Goal: Task Accomplishment & Management: Manage account settings

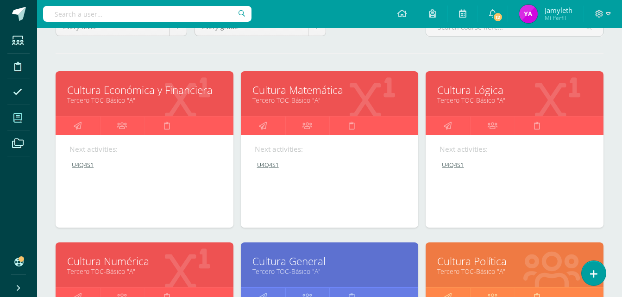
scroll to position [100, 0]
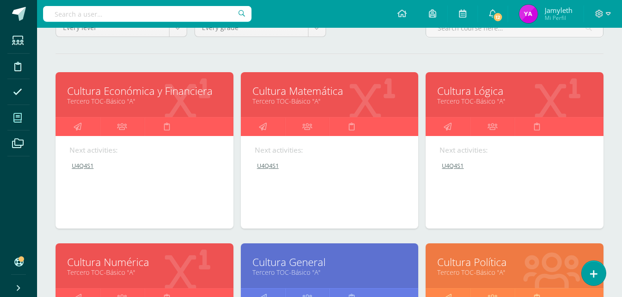
click at [174, 89] on link "Cultura Económica y Financiera" at bounding box center [144, 91] width 155 height 14
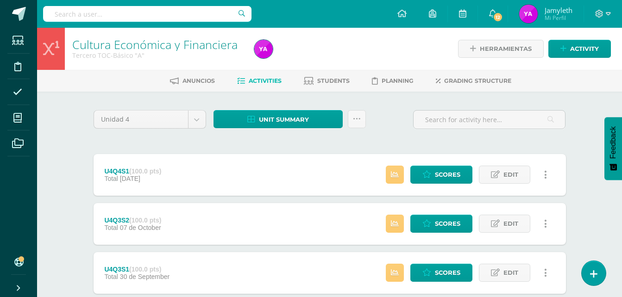
scroll to position [304, 0]
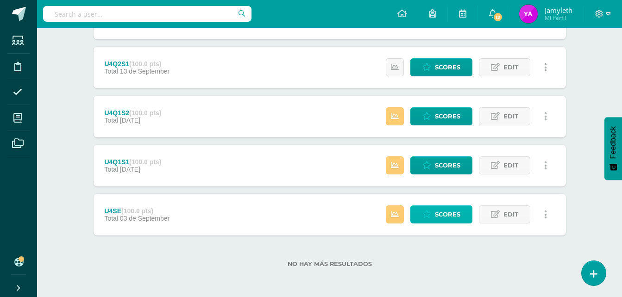
click at [434, 217] on link "Scores" at bounding box center [441, 215] width 62 height 18
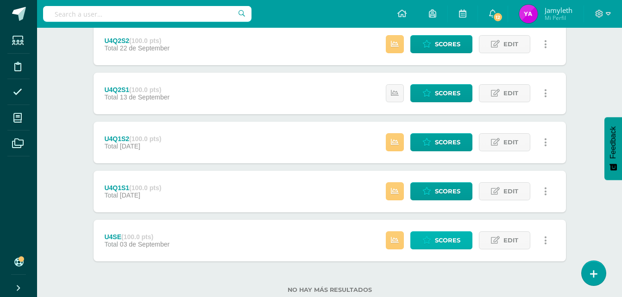
scroll to position [88, 0]
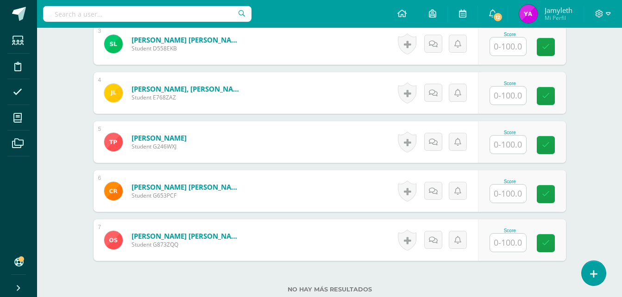
scroll to position [397, 0]
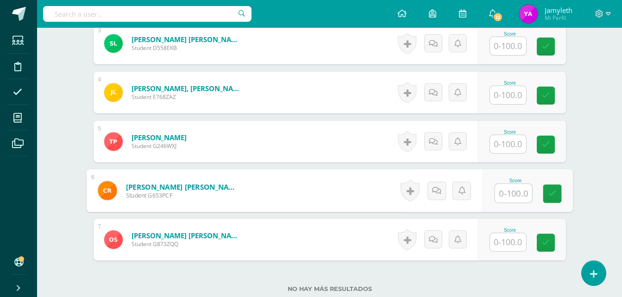
click at [518, 202] on input "text" at bounding box center [513, 193] width 37 height 19
type input "80"
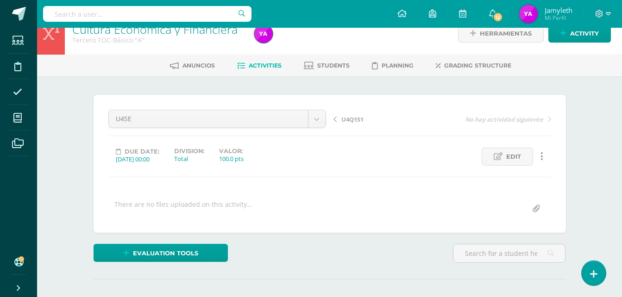
scroll to position [0, 0]
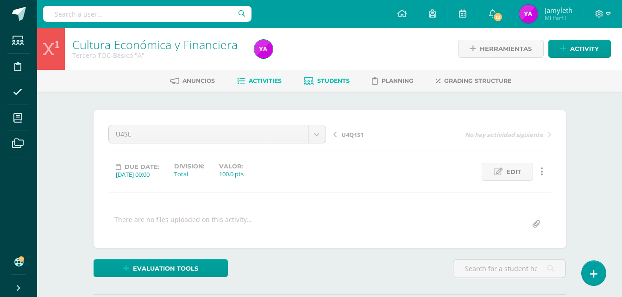
click at [341, 75] on link "Students" at bounding box center [327, 81] width 46 height 15
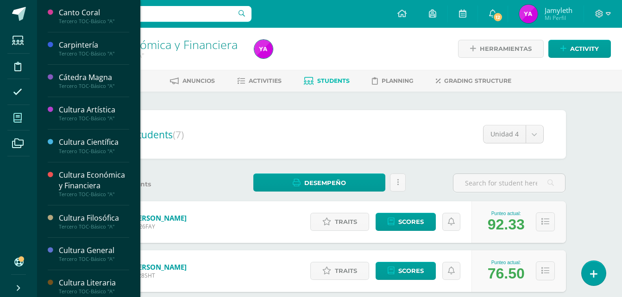
click at [10, 114] on span at bounding box center [17, 117] width 21 height 21
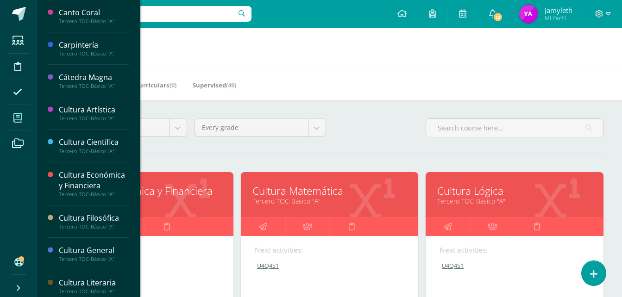
click at [274, 186] on link "Cultura Matemática" at bounding box center [329, 191] width 155 height 14
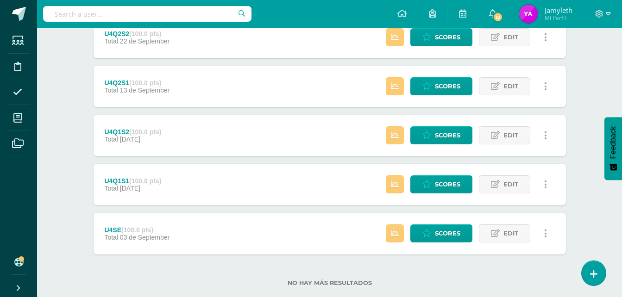
scroll to position [304, 0]
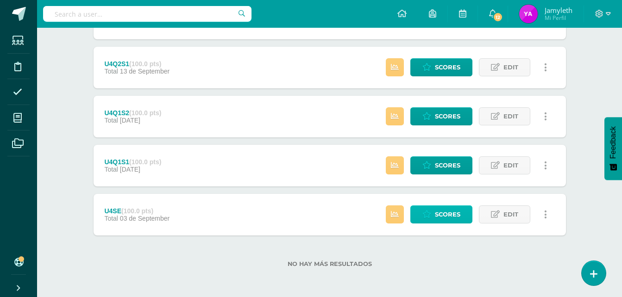
click at [435, 216] on span "Scores" at bounding box center [447, 214] width 25 height 17
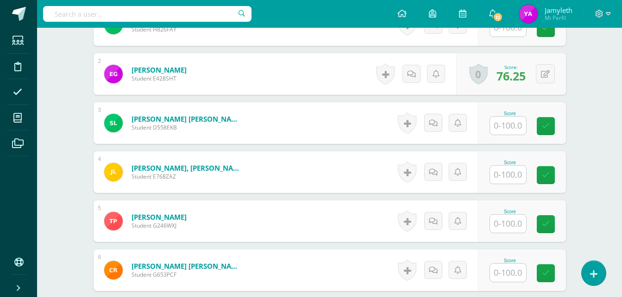
scroll to position [318, 0]
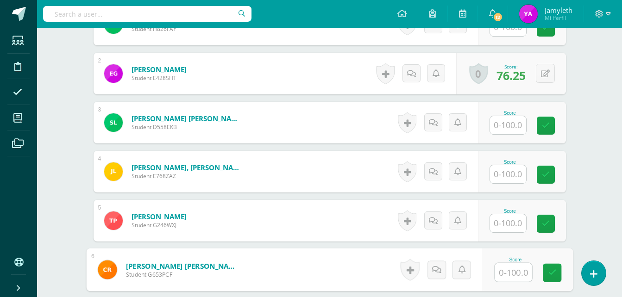
click at [516, 264] on input "text" at bounding box center [513, 273] width 37 height 19
type input "80"
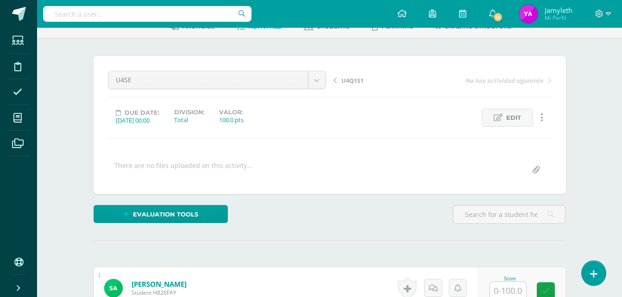
scroll to position [0, 0]
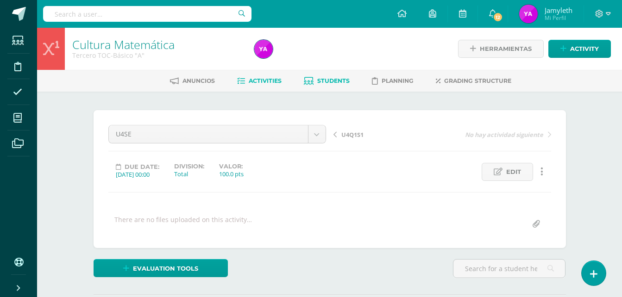
click at [332, 82] on span "Students" at bounding box center [333, 80] width 32 height 7
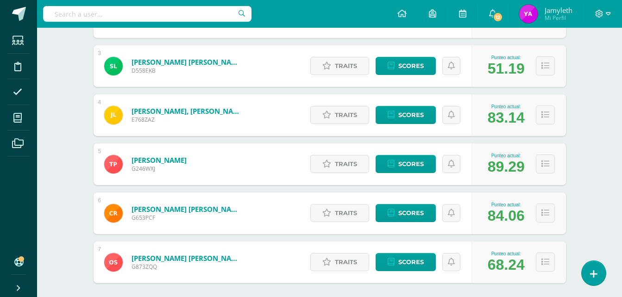
scroll to position [255, 0]
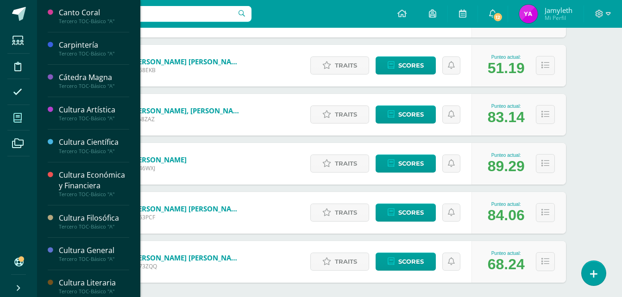
click at [16, 113] on icon at bounding box center [17, 117] width 8 height 9
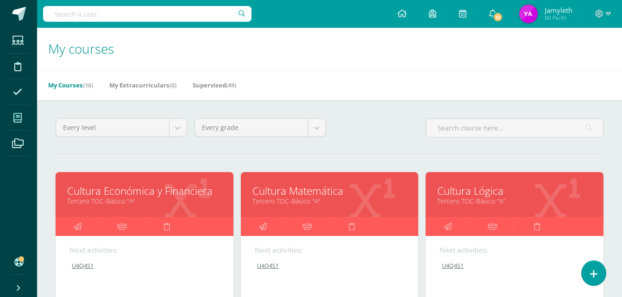
click at [499, 191] on link "Cultura Lógica" at bounding box center [514, 191] width 155 height 14
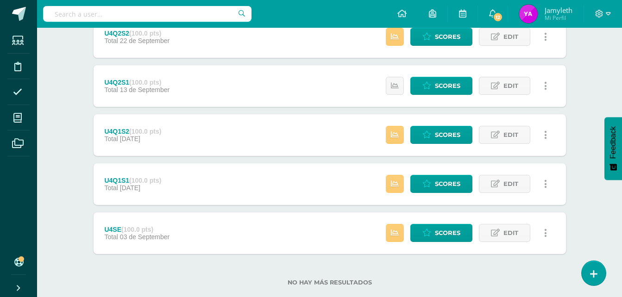
scroll to position [304, 0]
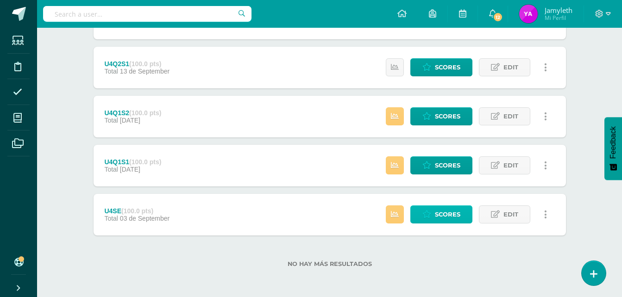
click at [429, 216] on icon at bounding box center [426, 215] width 9 height 8
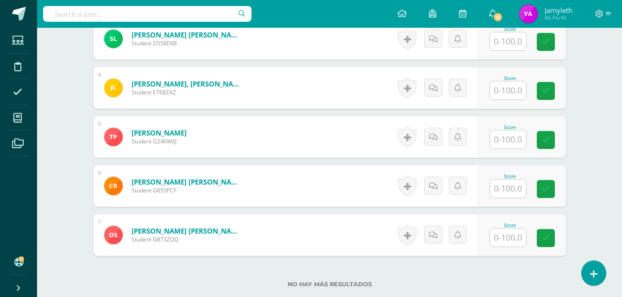
scroll to position [404, 0]
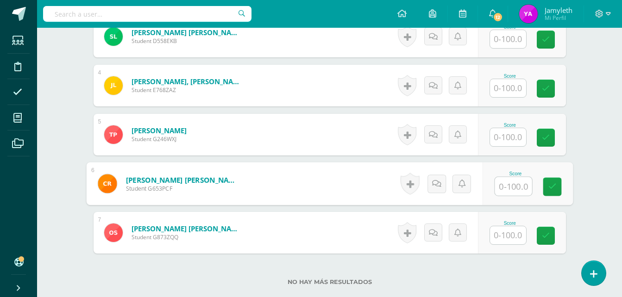
click at [507, 192] on input "text" at bounding box center [513, 186] width 37 height 19
type input "80"
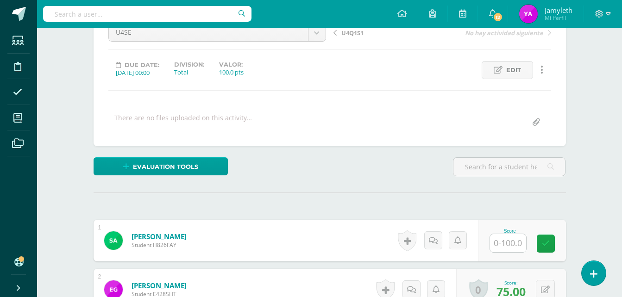
scroll to position [0, 0]
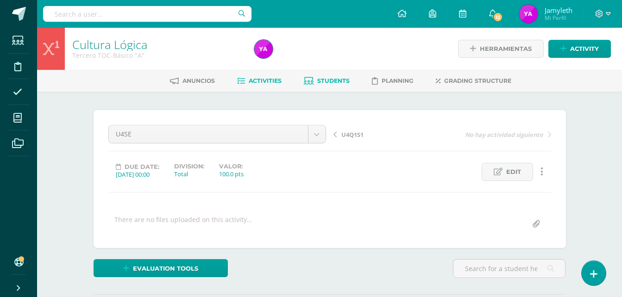
click at [333, 82] on span "Students" at bounding box center [333, 80] width 32 height 7
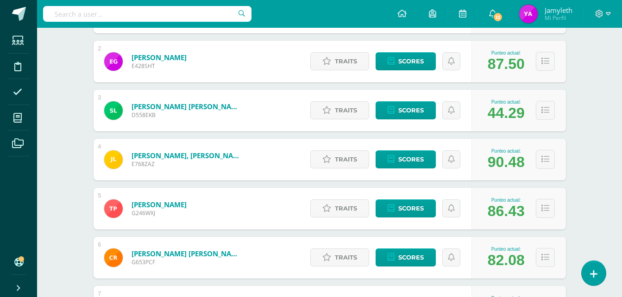
scroll to position [302, 0]
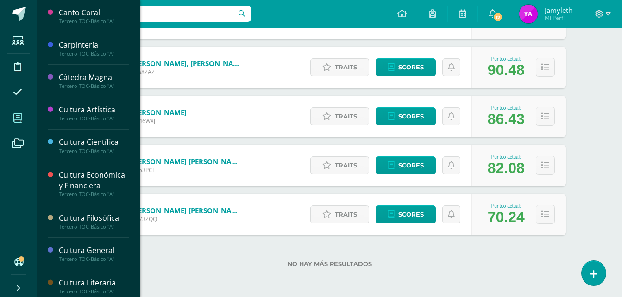
click at [19, 117] on icon at bounding box center [17, 117] width 8 height 9
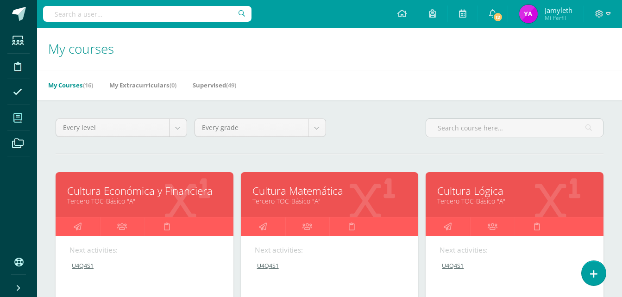
scroll to position [163, 0]
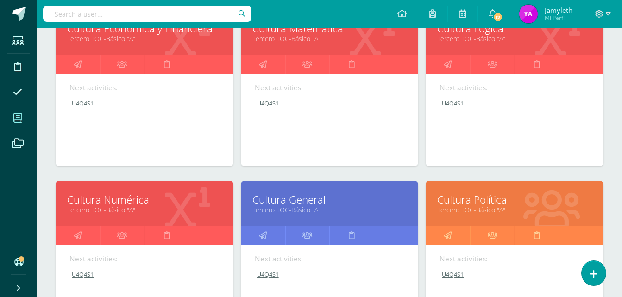
click at [116, 199] on link "Cultura Numérica" at bounding box center [144, 200] width 155 height 14
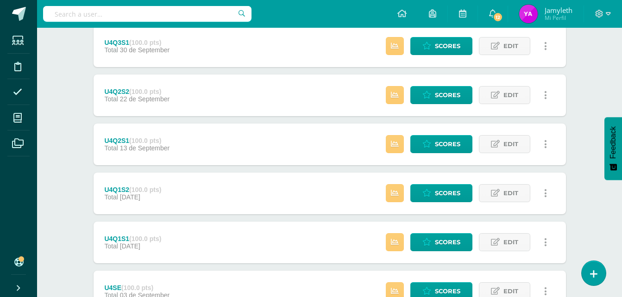
scroll to position [304, 0]
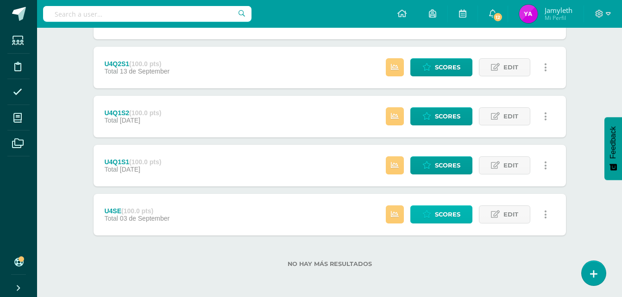
click at [441, 217] on span "Scores" at bounding box center [447, 214] width 25 height 17
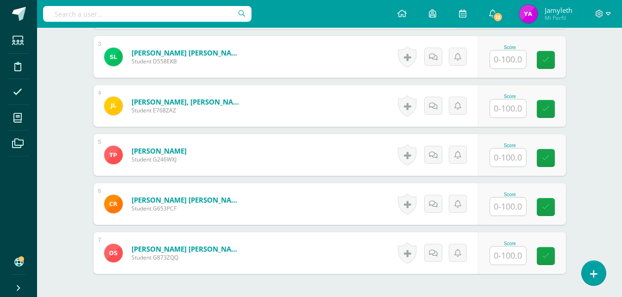
scroll to position [467, 0]
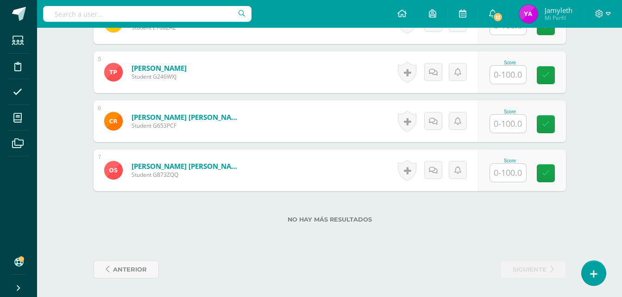
click at [508, 124] on input "text" at bounding box center [508, 124] width 36 height 18
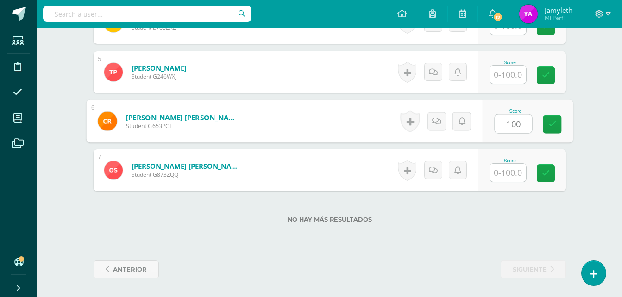
type input "100"
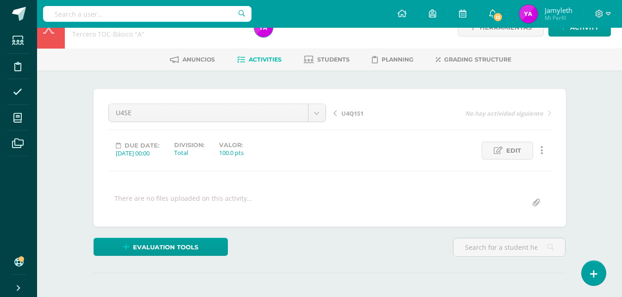
scroll to position [0, 0]
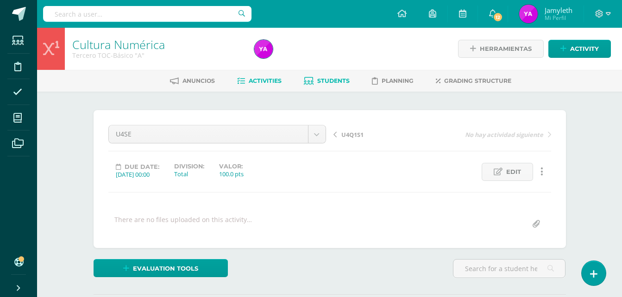
click at [328, 77] on link "Students" at bounding box center [327, 81] width 46 height 15
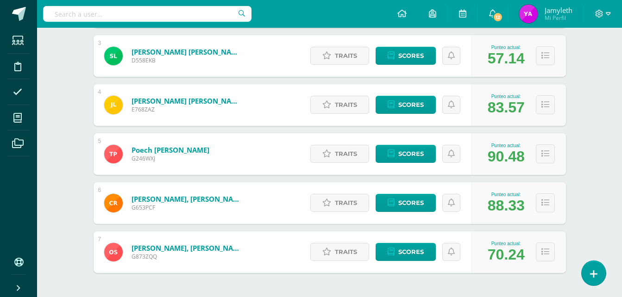
scroll to position [302, 0]
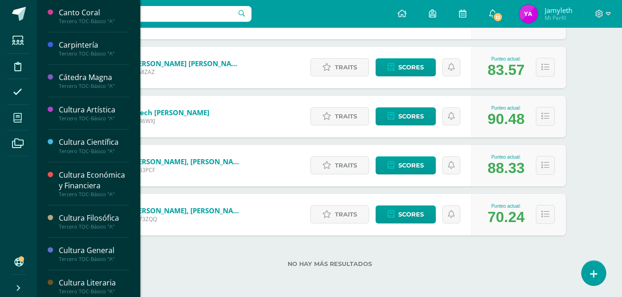
click at [17, 115] on icon at bounding box center [17, 117] width 8 height 9
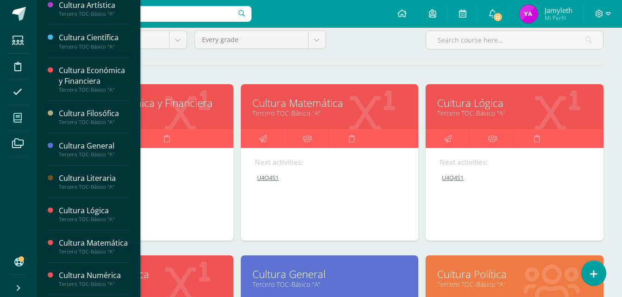
scroll to position [184, 0]
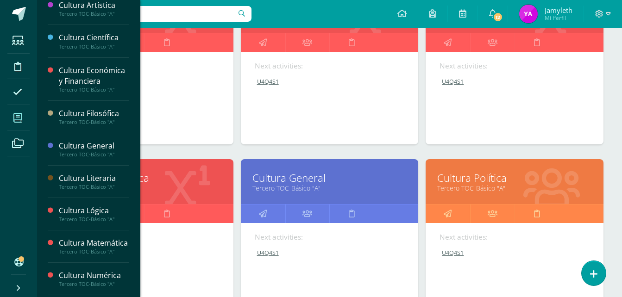
click at [305, 174] on link "Cultura General" at bounding box center [329, 178] width 155 height 14
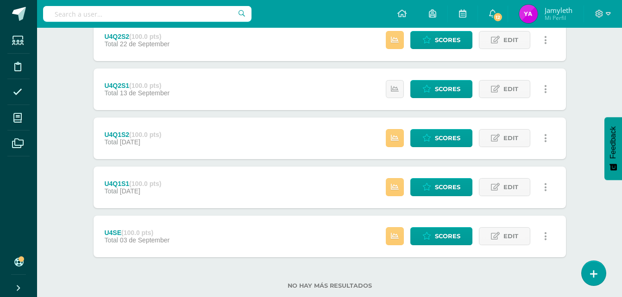
scroll to position [299, 0]
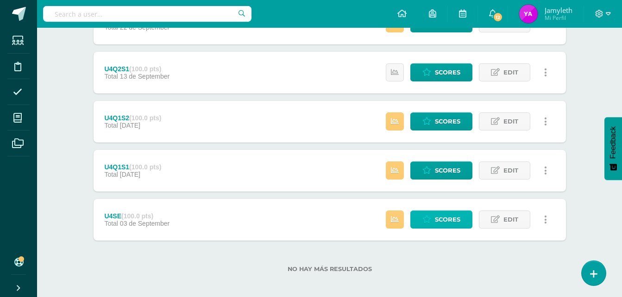
click at [429, 219] on icon at bounding box center [426, 220] width 9 height 8
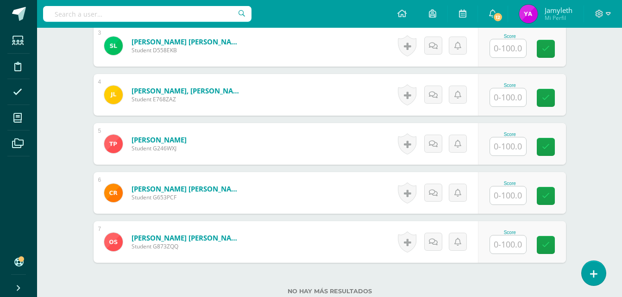
scroll to position [402, 0]
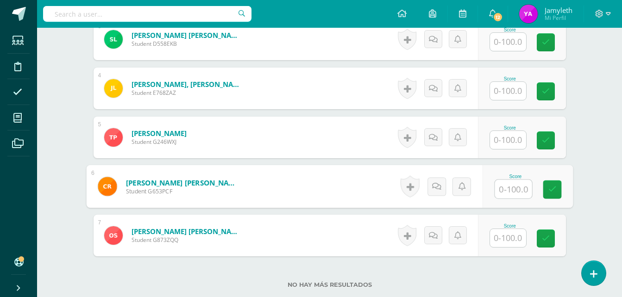
click at [520, 186] on input "text" at bounding box center [513, 189] width 37 height 19
type input "73"
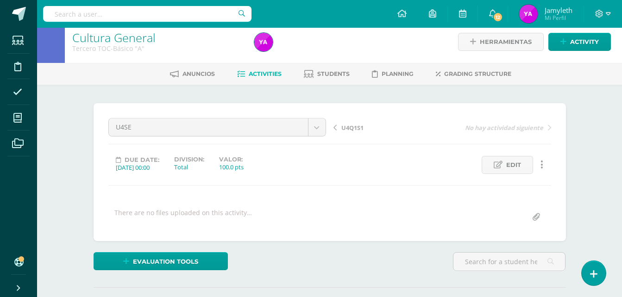
scroll to position [0, 0]
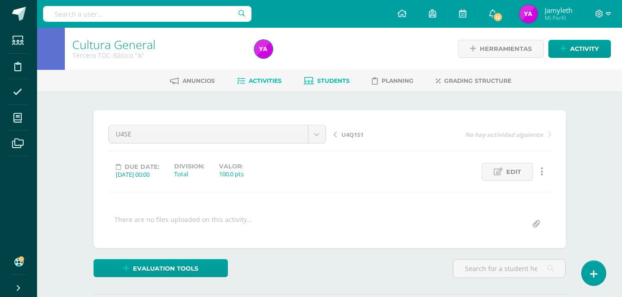
click at [328, 81] on span "Students" at bounding box center [333, 80] width 32 height 7
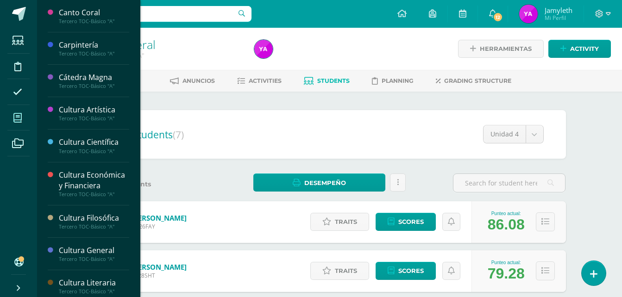
click at [22, 116] on span at bounding box center [17, 117] width 21 height 21
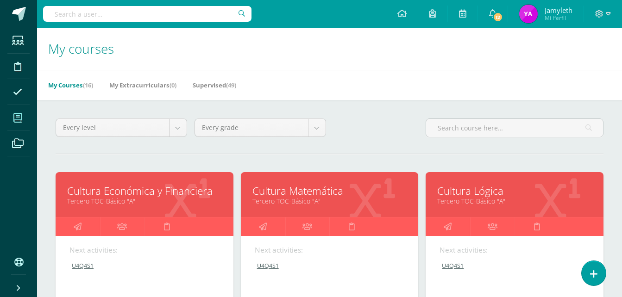
scroll to position [202, 0]
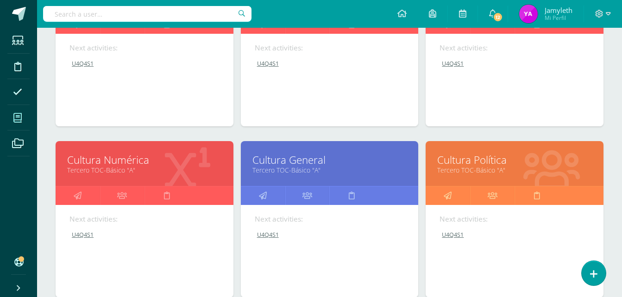
click at [481, 158] on link "Cultura Política" at bounding box center [514, 160] width 155 height 14
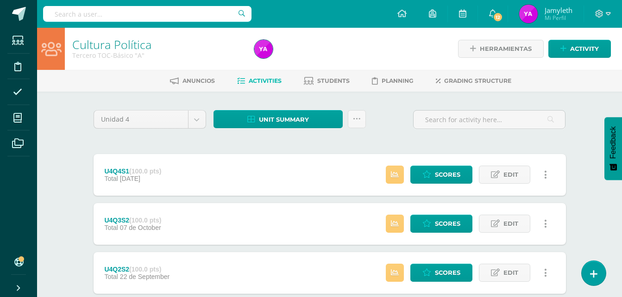
scroll to position [255, 0]
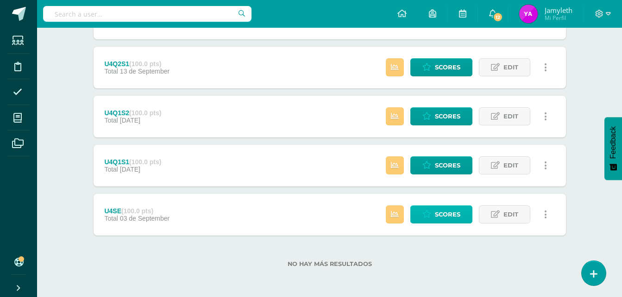
click at [448, 219] on span "Scores" at bounding box center [447, 214] width 25 height 17
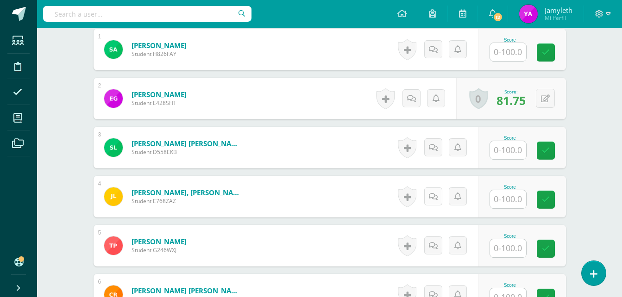
scroll to position [357, 0]
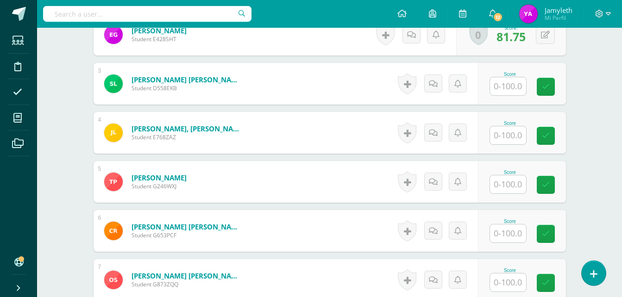
click at [507, 222] on div "Score" at bounding box center [509, 221] width 41 height 5
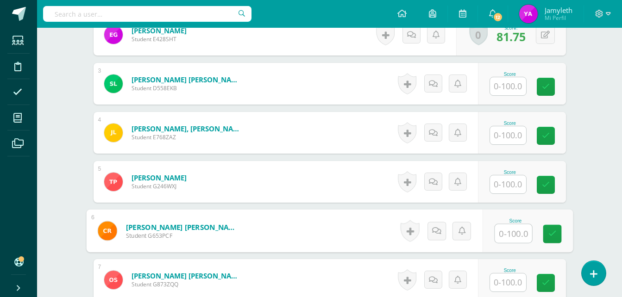
click at [508, 228] on input "text" at bounding box center [513, 234] width 37 height 19
type input "90"
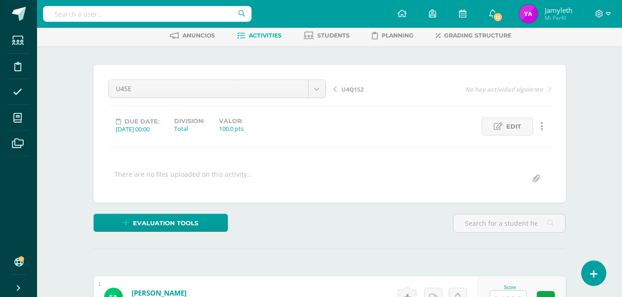
scroll to position [0, 0]
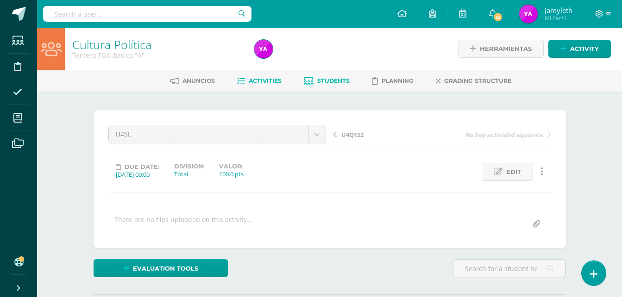
click at [338, 84] on span "Students" at bounding box center [333, 80] width 32 height 7
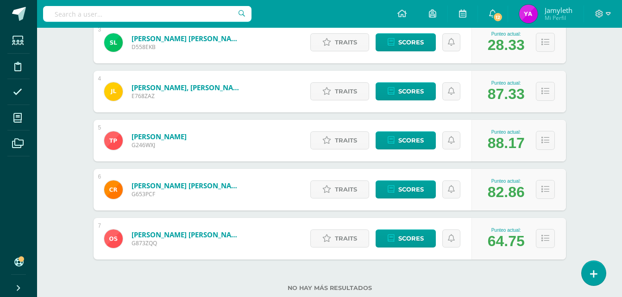
scroll to position [278, 0]
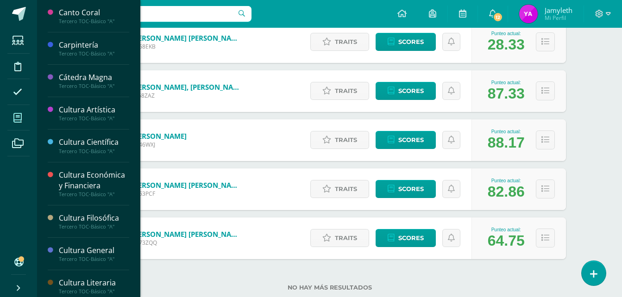
click at [23, 112] on span at bounding box center [17, 117] width 21 height 21
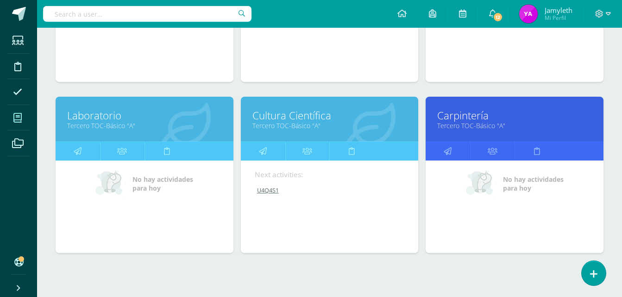
scroll to position [427, 0]
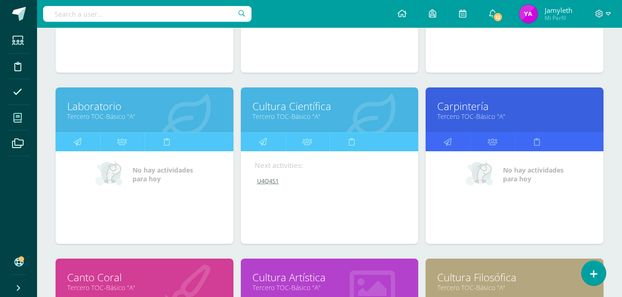
click at [276, 106] on link "Cultura Científica" at bounding box center [329, 106] width 155 height 14
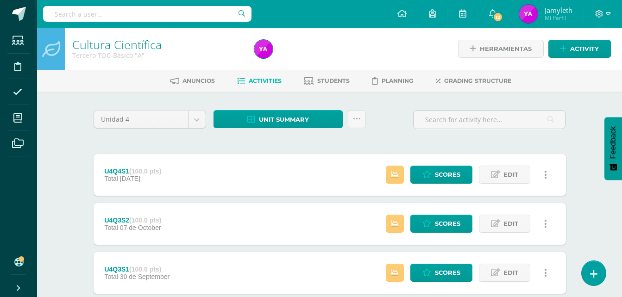
scroll to position [304, 0]
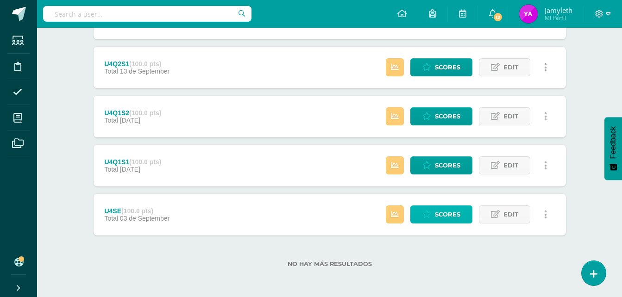
click at [426, 220] on link "Scores" at bounding box center [441, 215] width 62 height 18
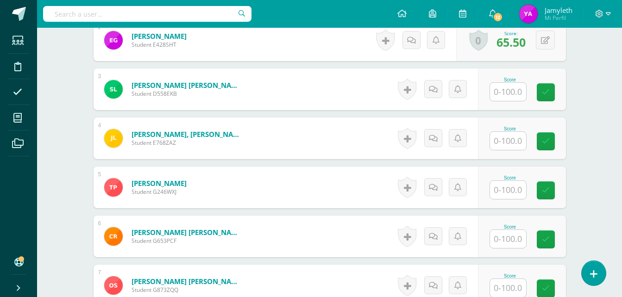
scroll to position [352, 0]
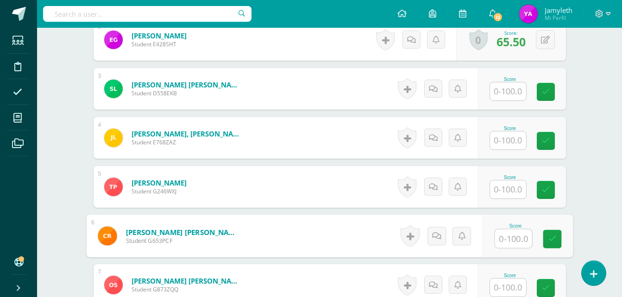
click at [518, 235] on input "text" at bounding box center [513, 239] width 37 height 19
type input "90"
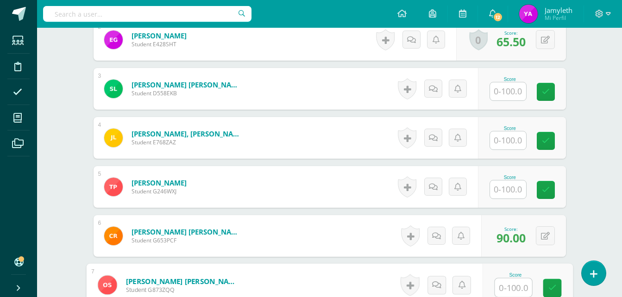
scroll to position [0, 0]
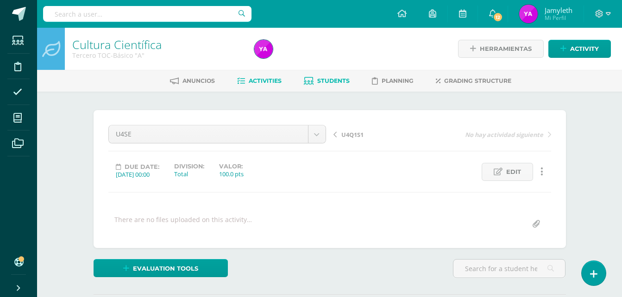
click at [344, 82] on span "Students" at bounding box center [333, 80] width 32 height 7
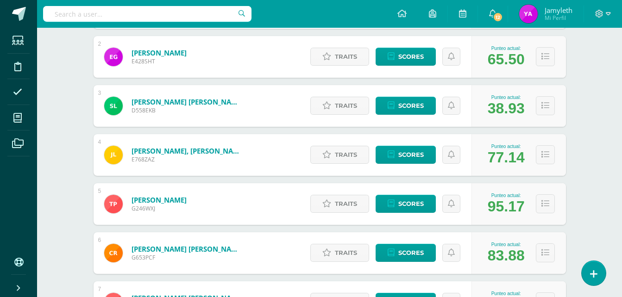
scroll to position [302, 0]
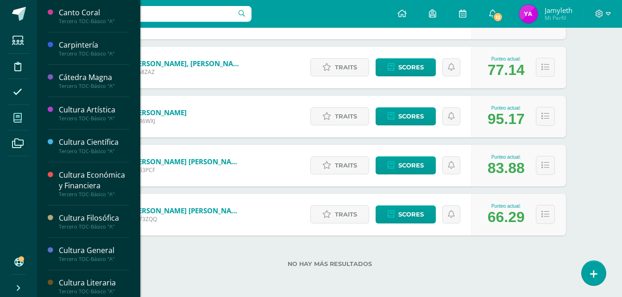
click at [22, 115] on span at bounding box center [17, 117] width 21 height 21
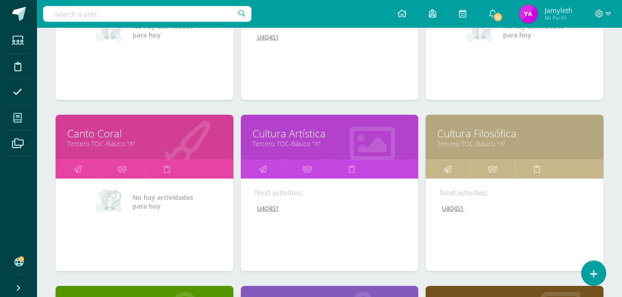
scroll to position [572, 0]
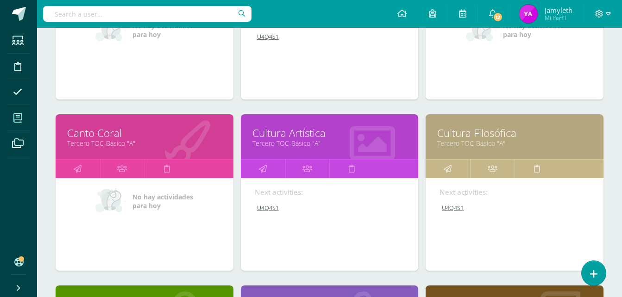
click at [78, 129] on link "Canto Coral" at bounding box center [144, 133] width 155 height 14
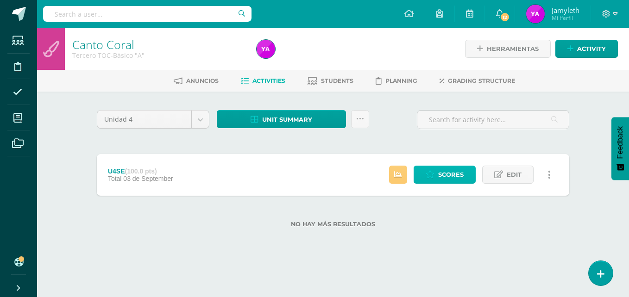
click at [465, 178] on link "Scores" at bounding box center [445, 175] width 62 height 18
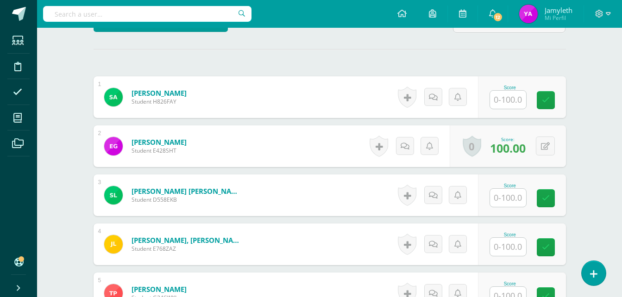
scroll to position [244, 0]
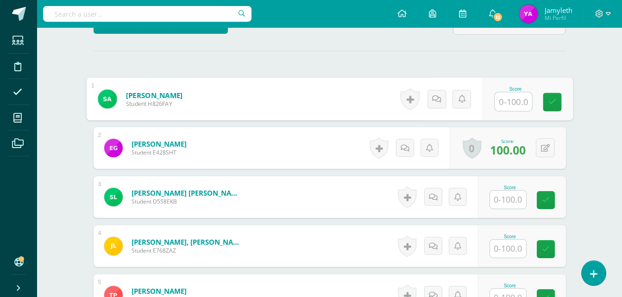
click at [506, 99] on input "text" at bounding box center [513, 102] width 37 height 19
type input "100"
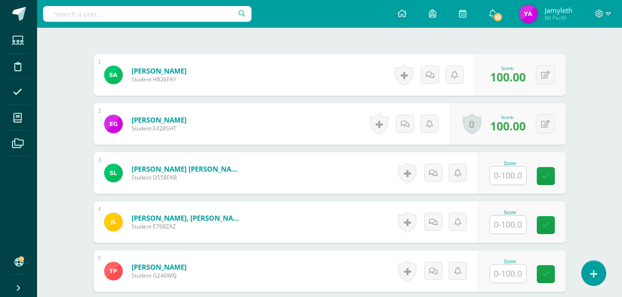
scroll to position [268, 0]
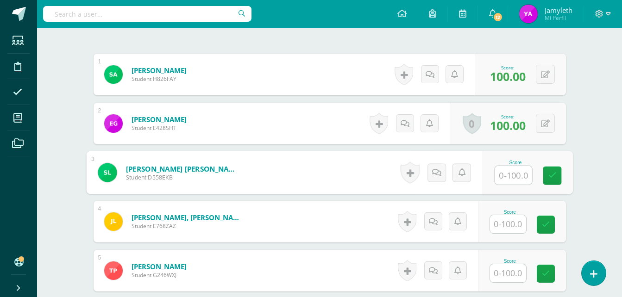
click at [517, 173] on input "text" at bounding box center [513, 175] width 37 height 19
type input "40"
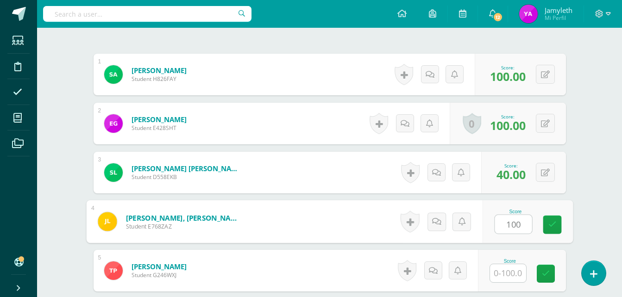
type input "100"
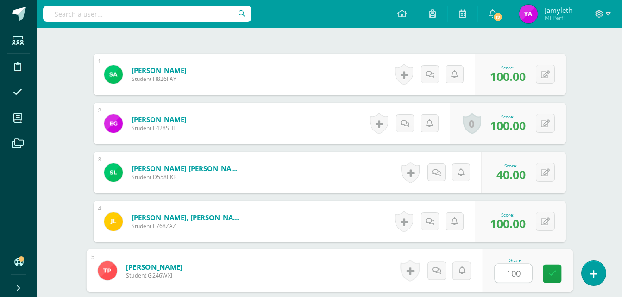
type input "100"
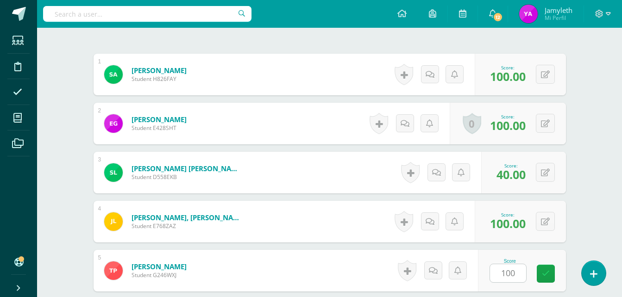
scroll to position [442, 0]
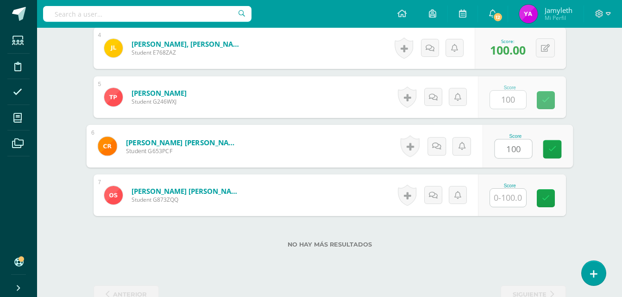
type input "100"
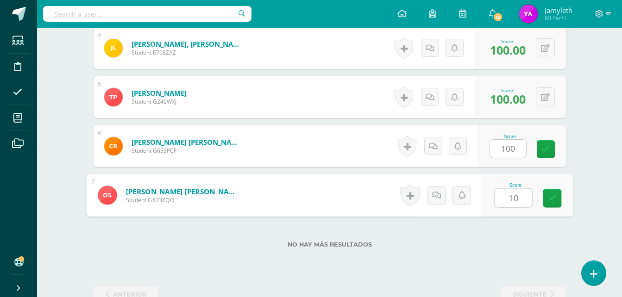
type input "100"
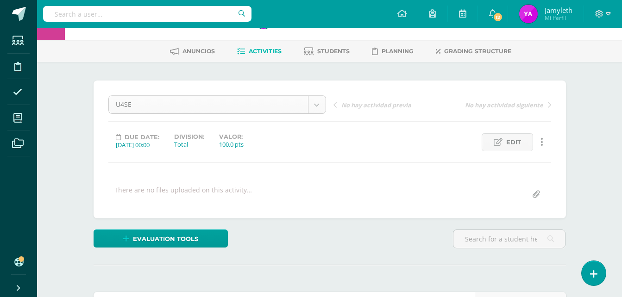
scroll to position [27, 0]
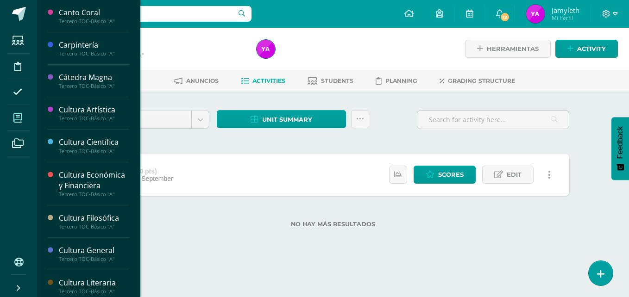
click at [20, 117] on icon at bounding box center [17, 117] width 8 height 9
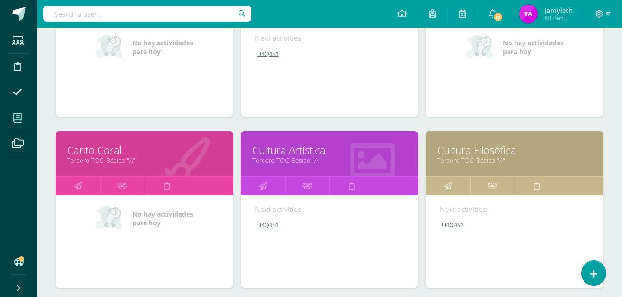
scroll to position [555, 0]
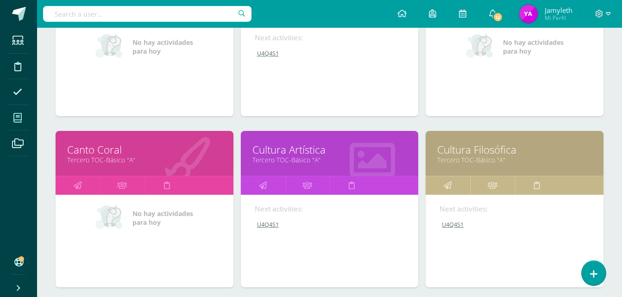
click at [303, 146] on link "Cultura Artística" at bounding box center [329, 150] width 155 height 14
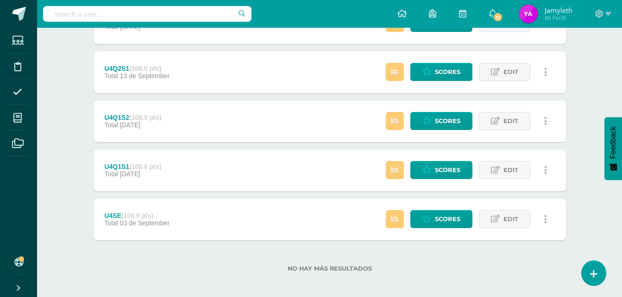
scroll to position [304, 0]
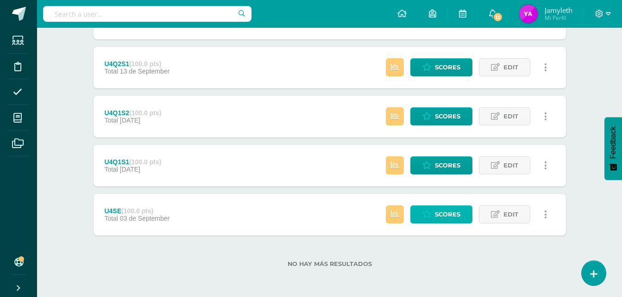
click at [441, 216] on span "Scores" at bounding box center [447, 214] width 25 height 17
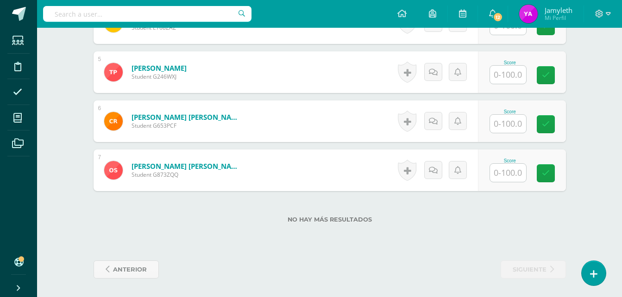
scroll to position [461, 0]
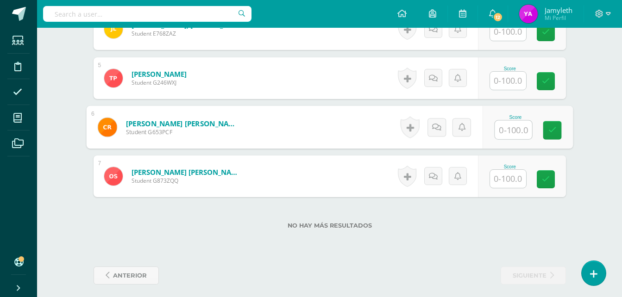
click at [507, 123] on input "text" at bounding box center [513, 130] width 37 height 19
type input "100"
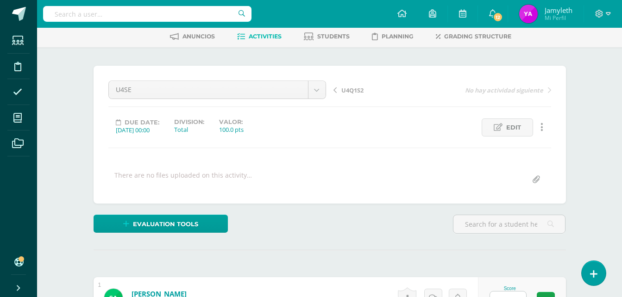
scroll to position [0, 0]
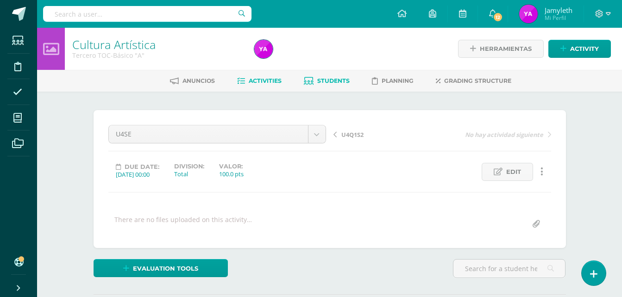
click at [342, 81] on span "Students" at bounding box center [333, 80] width 32 height 7
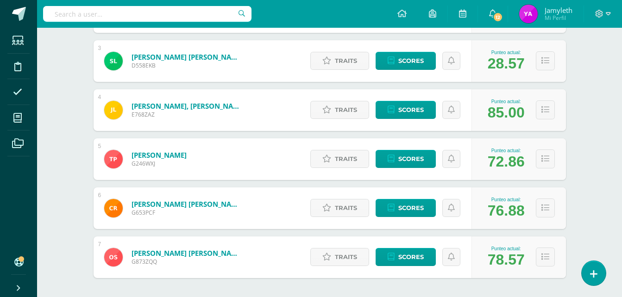
scroll to position [261, 0]
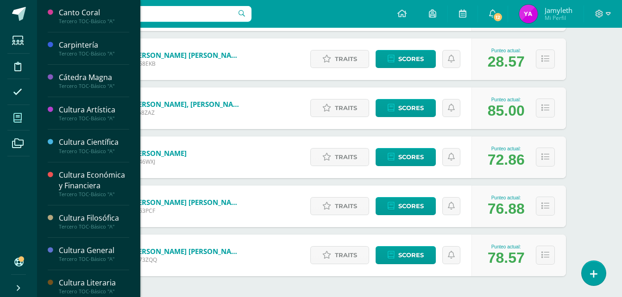
click at [25, 124] on span at bounding box center [17, 117] width 21 height 21
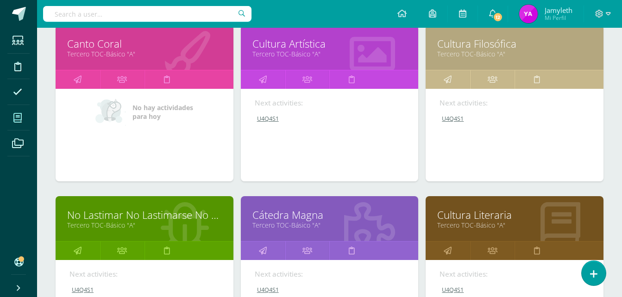
scroll to position [662, 0]
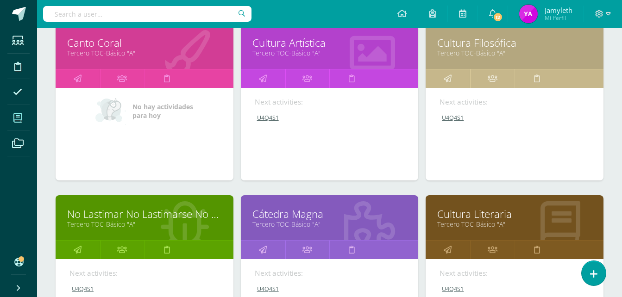
click at [476, 44] on link "Cultura Filosófica" at bounding box center [514, 43] width 155 height 14
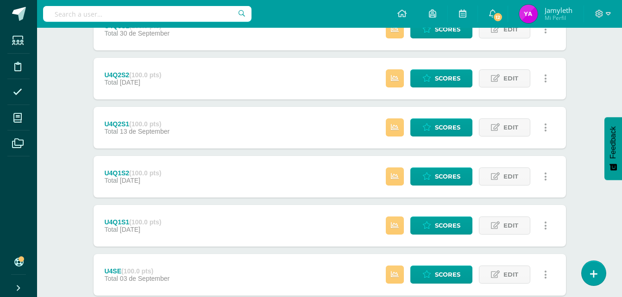
scroll to position [304, 0]
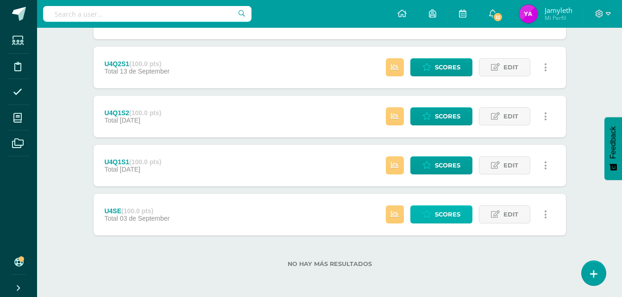
click at [460, 214] on span "Scores" at bounding box center [447, 214] width 25 height 17
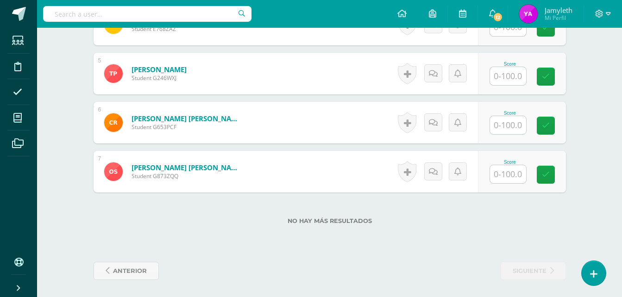
scroll to position [467, 0]
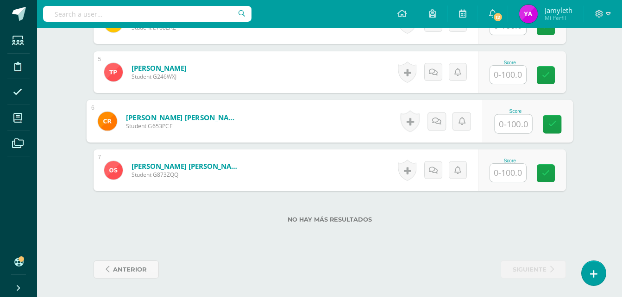
click at [507, 128] on input "text" at bounding box center [513, 124] width 37 height 19
type input "75"
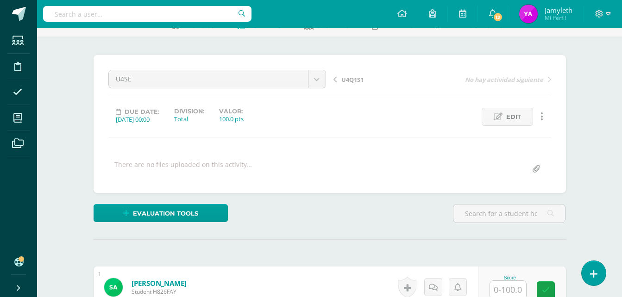
scroll to position [0, 0]
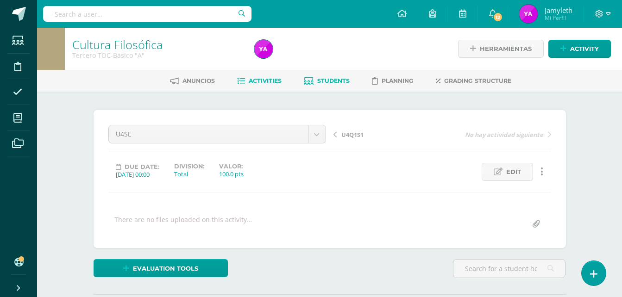
click at [338, 80] on span "Students" at bounding box center [333, 80] width 32 height 7
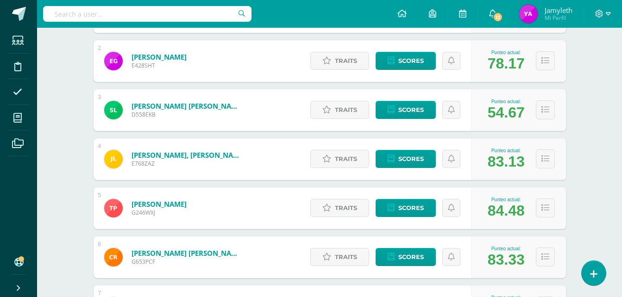
scroll to position [302, 0]
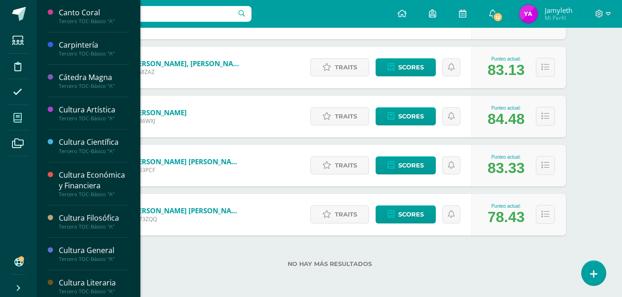
click at [22, 110] on span at bounding box center [17, 117] width 21 height 21
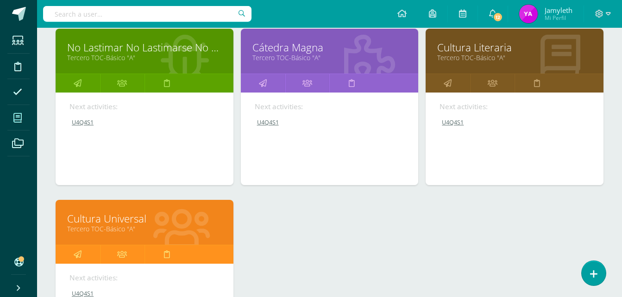
scroll to position [829, 0]
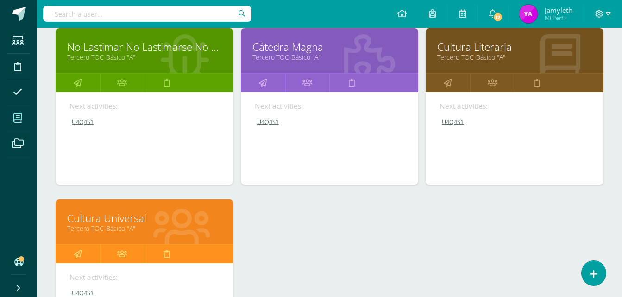
click at [182, 40] on link "No Lastimar No Lastimarse No Romper" at bounding box center [144, 47] width 155 height 14
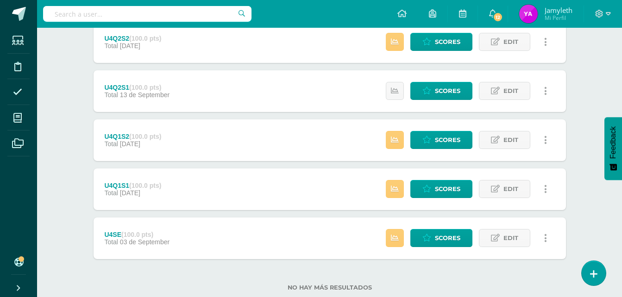
scroll to position [285, 0]
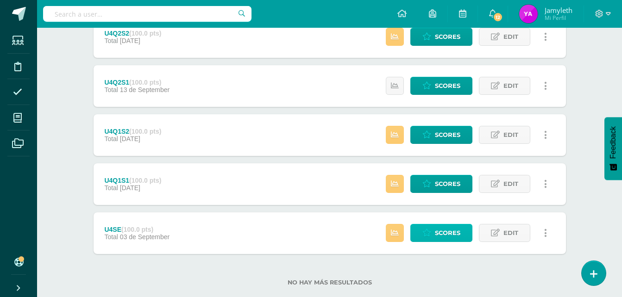
click at [455, 235] on span "Scores" at bounding box center [447, 233] width 25 height 17
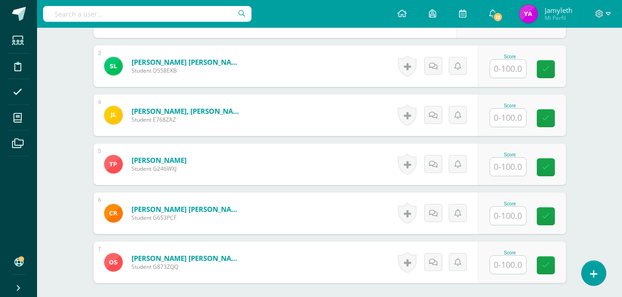
scroll to position [467, 0]
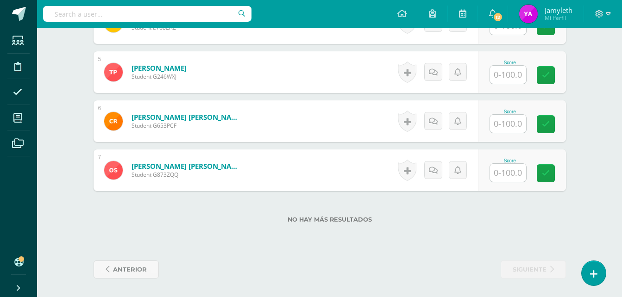
click at [496, 133] on div "Score" at bounding box center [522, 121] width 88 height 42
click at [499, 129] on input "text" at bounding box center [508, 124] width 36 height 18
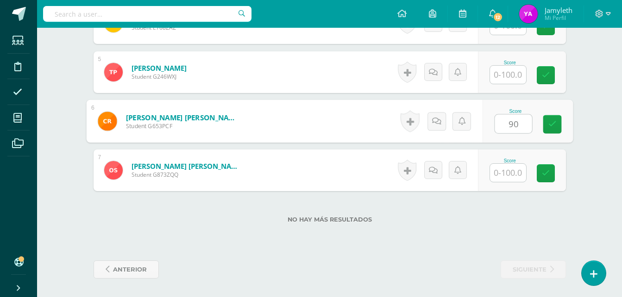
type input "90"
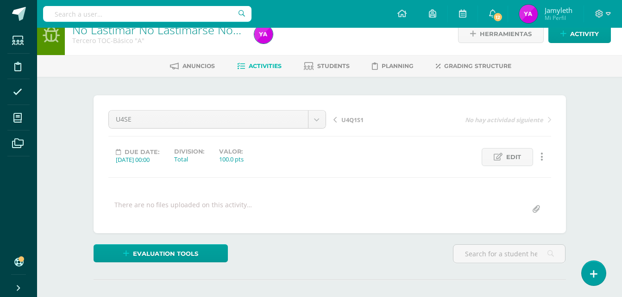
scroll to position [0, 0]
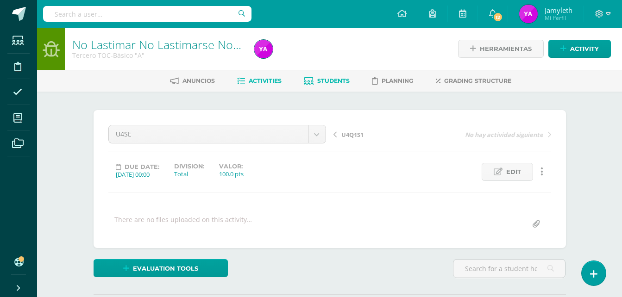
click at [319, 81] on span "Students" at bounding box center [333, 80] width 32 height 7
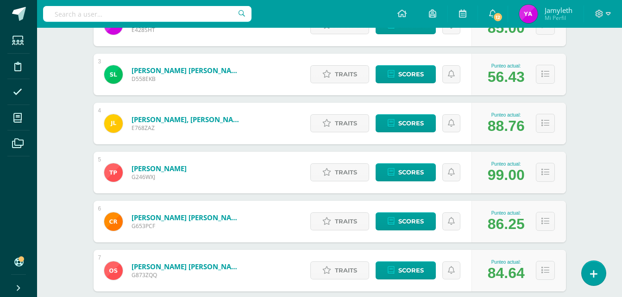
scroll to position [302, 0]
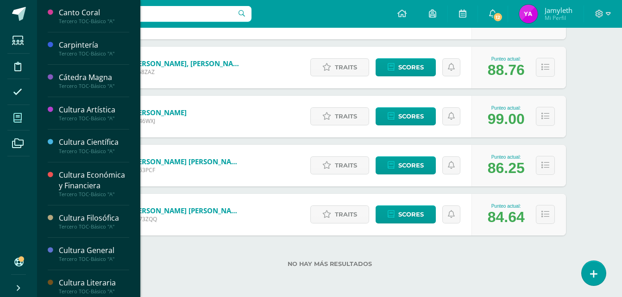
click at [17, 114] on icon at bounding box center [17, 117] width 8 height 9
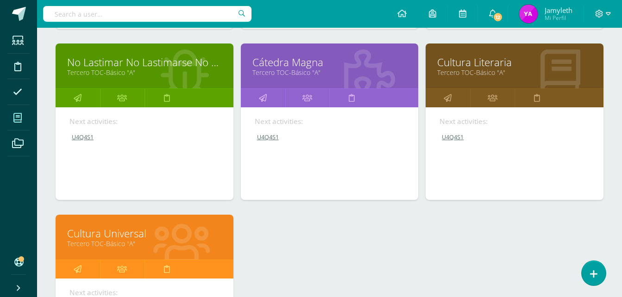
scroll to position [815, 0]
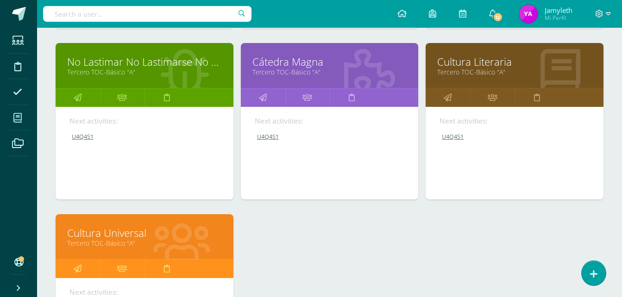
click at [280, 58] on link "Cátedra Magna" at bounding box center [329, 62] width 155 height 14
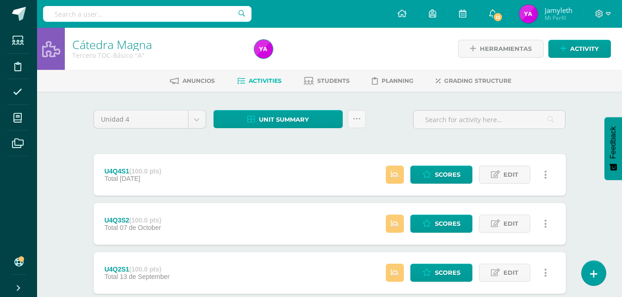
scroll to position [157, 0]
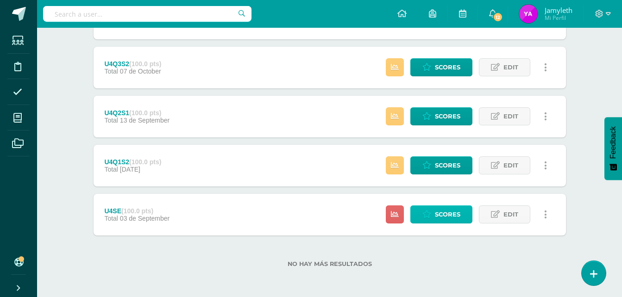
click at [432, 221] on link "Scores" at bounding box center [441, 215] width 62 height 18
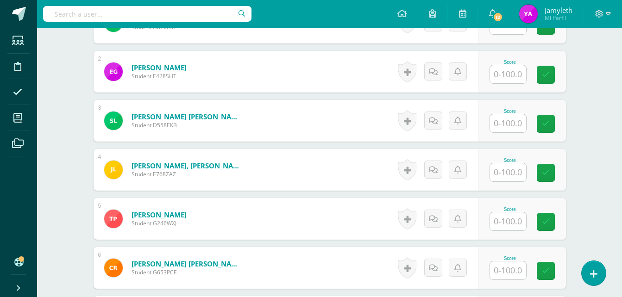
scroll to position [320, 0]
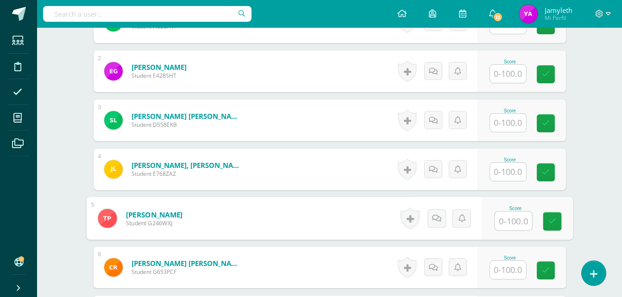
click at [507, 213] on input "text" at bounding box center [513, 221] width 37 height 19
type input "85"
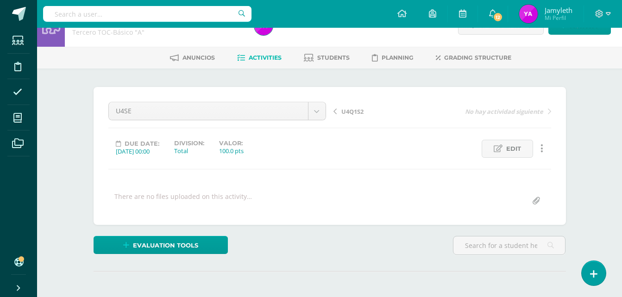
scroll to position [0, 0]
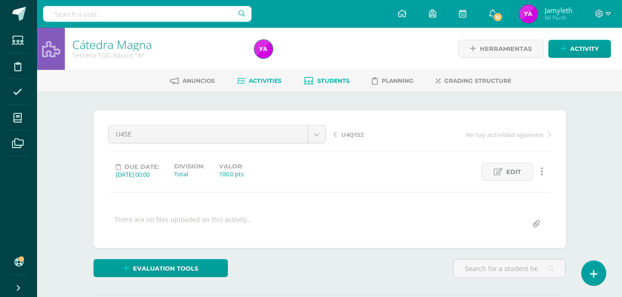
click at [322, 86] on link "Students" at bounding box center [327, 81] width 46 height 15
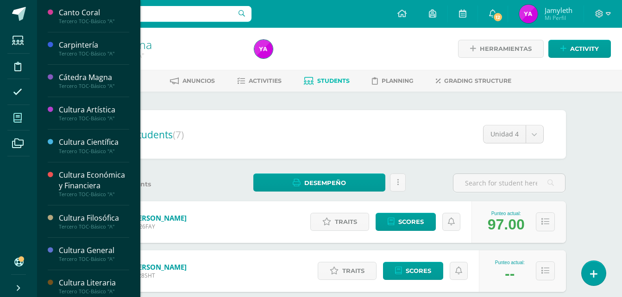
click at [20, 112] on span at bounding box center [17, 117] width 21 height 21
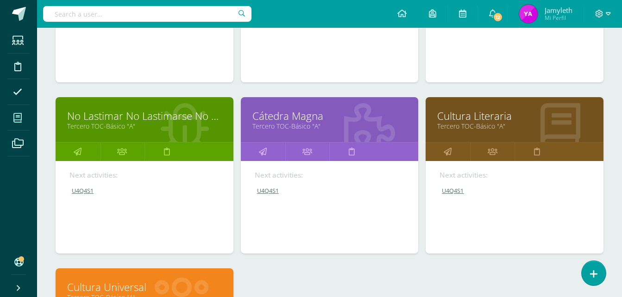
scroll to position [761, 0]
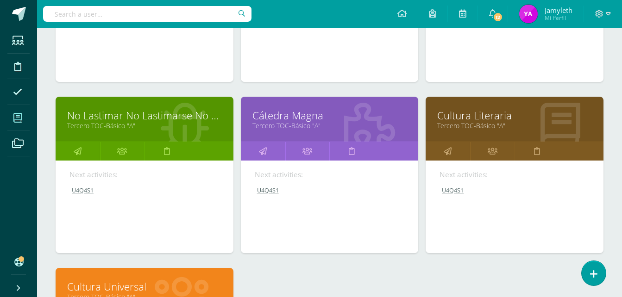
click at [497, 118] on link "Cultura Literaria" at bounding box center [514, 115] width 155 height 14
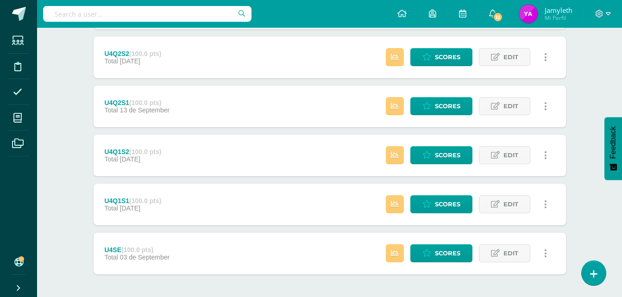
scroll to position [304, 0]
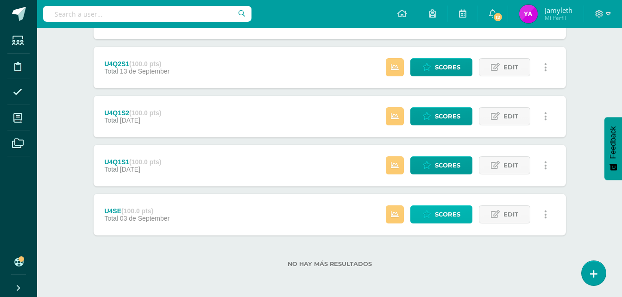
click at [442, 214] on span "Scores" at bounding box center [447, 214] width 25 height 17
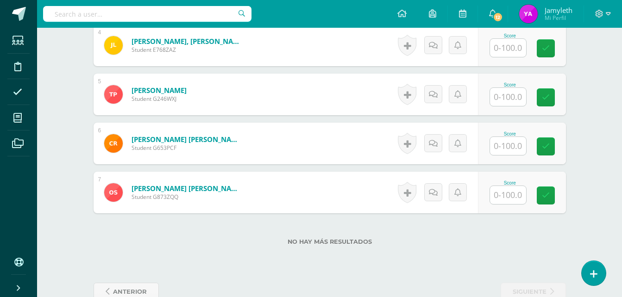
scroll to position [467, 0]
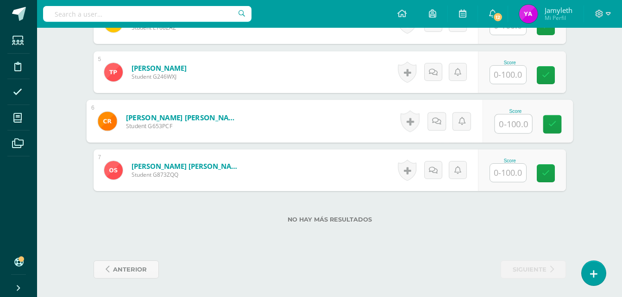
click at [502, 119] on input "text" at bounding box center [513, 124] width 37 height 19
type input "80"
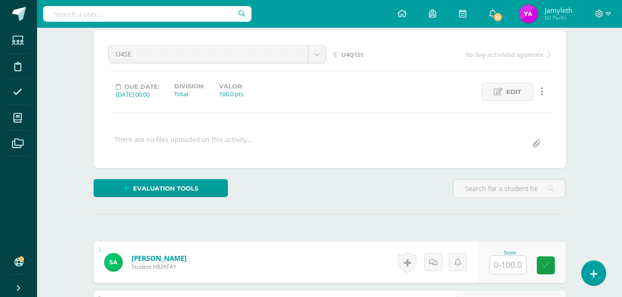
scroll to position [0, 0]
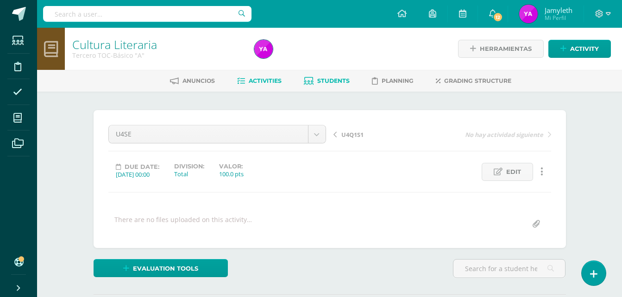
click at [328, 82] on span "Students" at bounding box center [333, 80] width 32 height 7
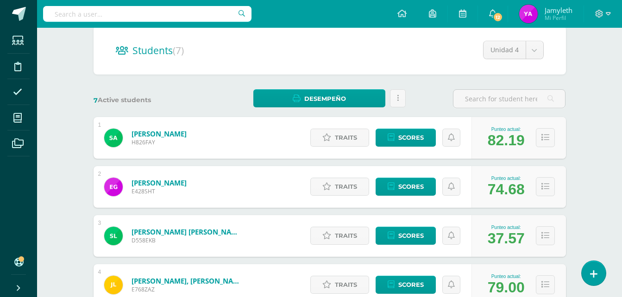
scroll to position [73, 0]
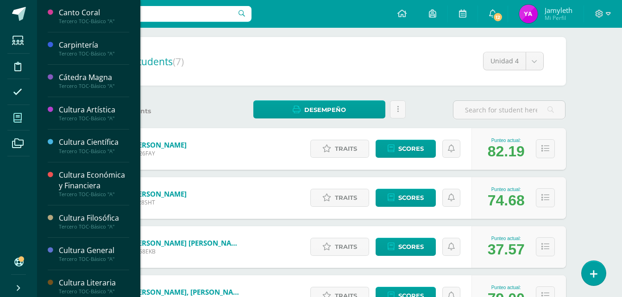
click at [25, 114] on span at bounding box center [17, 117] width 21 height 21
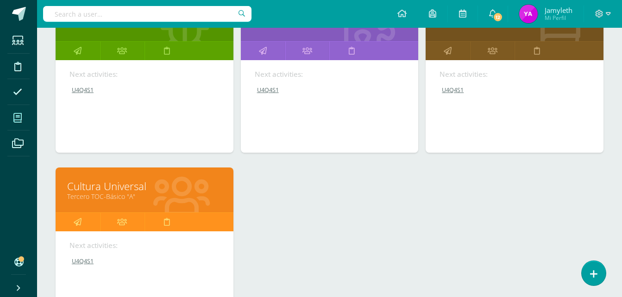
scroll to position [862, 0]
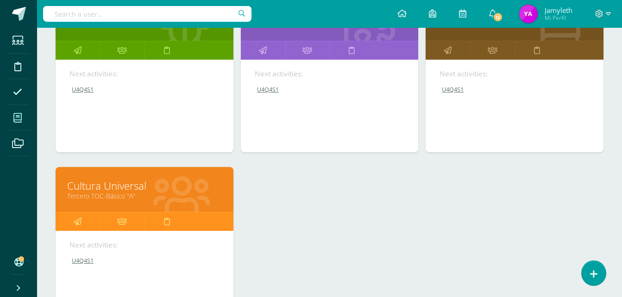
click at [129, 182] on link "Cultura Universal" at bounding box center [144, 186] width 155 height 14
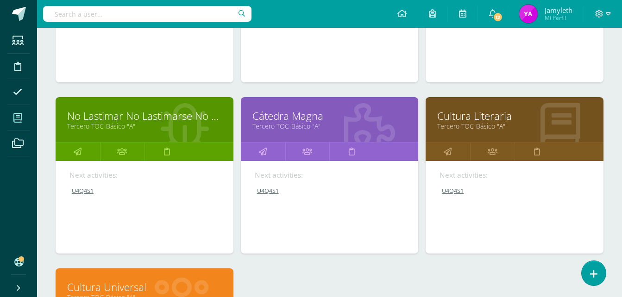
scroll to position [852, 0]
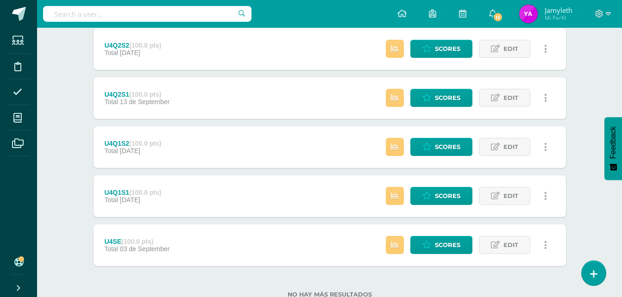
scroll to position [304, 0]
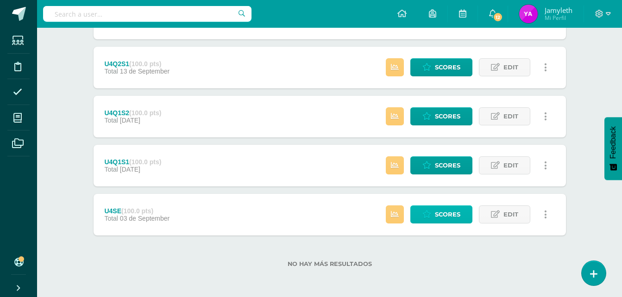
click at [456, 219] on span "Scores" at bounding box center [447, 214] width 25 height 17
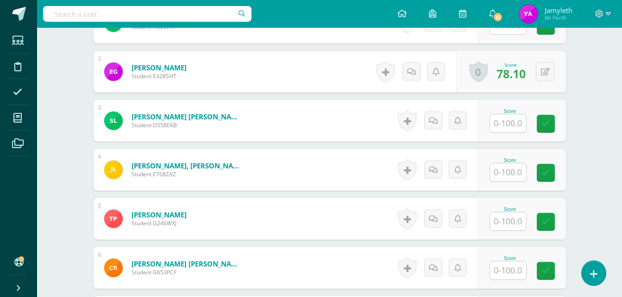
scroll to position [354, 0]
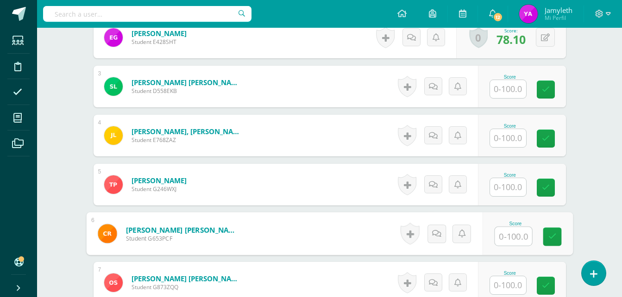
click at [511, 238] on input "text" at bounding box center [513, 236] width 37 height 19
type input "70"
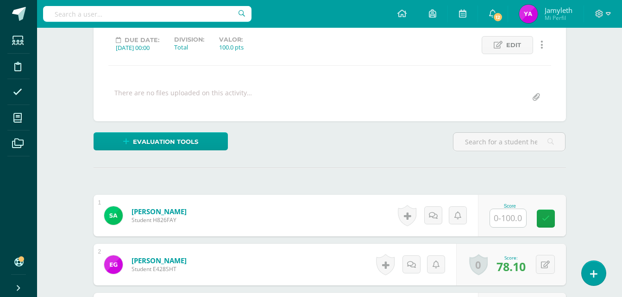
scroll to position [0, 0]
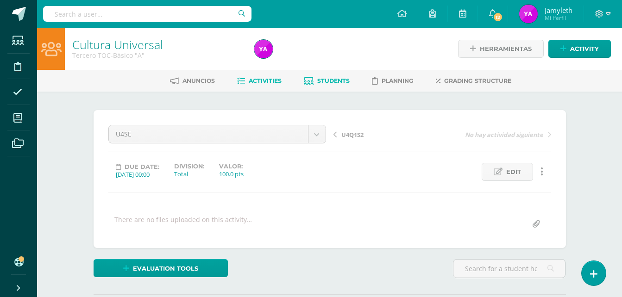
click at [332, 83] on span "Students" at bounding box center [333, 80] width 32 height 7
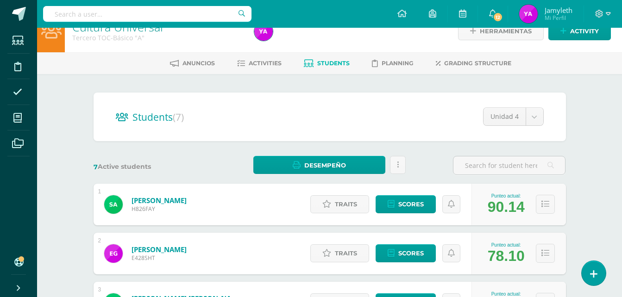
scroll to position [14, 0]
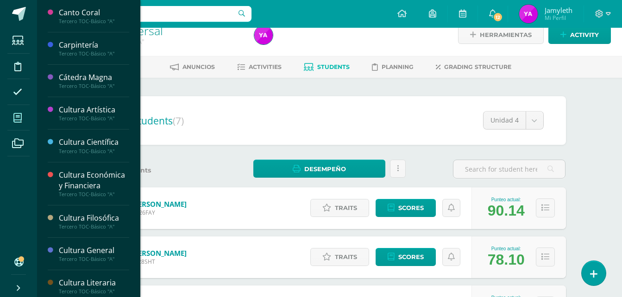
click at [22, 119] on span at bounding box center [17, 117] width 21 height 21
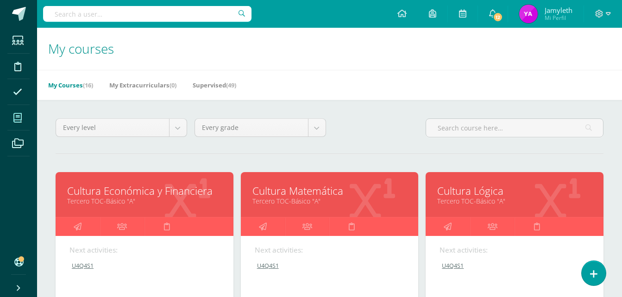
click at [105, 193] on link "Cultura Económica y Financiera" at bounding box center [144, 191] width 155 height 14
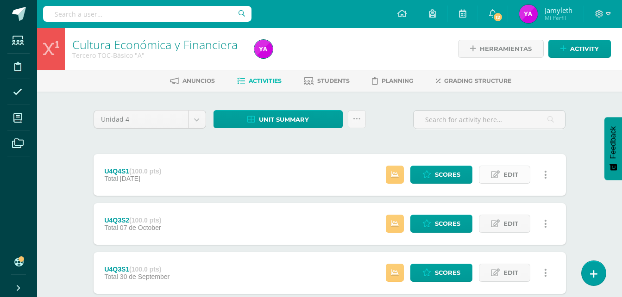
click at [527, 176] on link "Edit" at bounding box center [504, 175] width 51 height 18
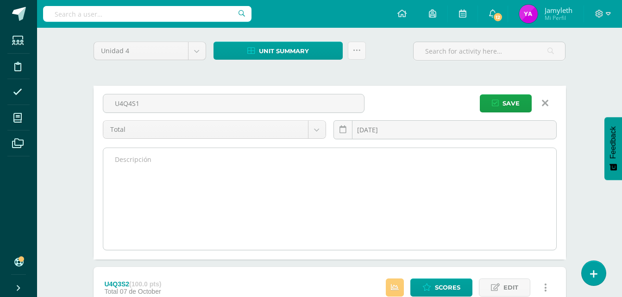
scroll to position [93, 0]
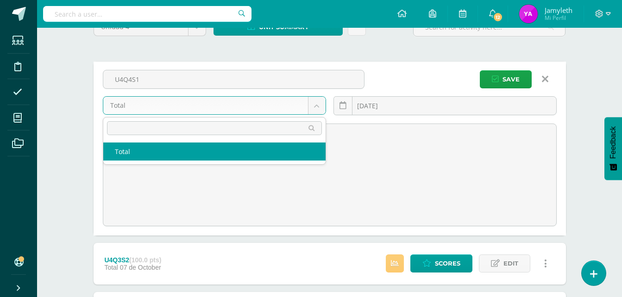
click at [309, 109] on body "Students Discipline Attendance My courses Archivos Soporte Help Reportar un pro…" at bounding box center [311, 274] width 622 height 734
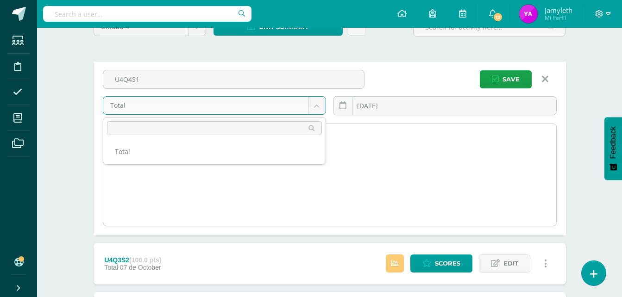
click at [156, 205] on body "Students Discipline Attendance My courses Archivos Soporte Help Reportar un pro…" at bounding box center [311, 274] width 622 height 734
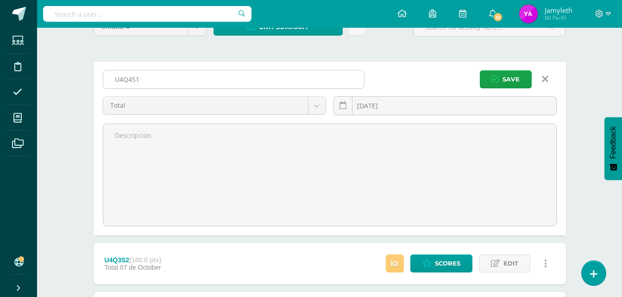
click at [226, 82] on input "U4Q4S1" at bounding box center [233, 79] width 261 height 18
click at [596, 189] on div "Cultura Económica y Financiera Tercero TOC-Básico "A" Herramientas Detalle de a…" at bounding box center [329, 288] width 585 height 706
click at [541, 79] on link at bounding box center [545, 79] width 24 height 18
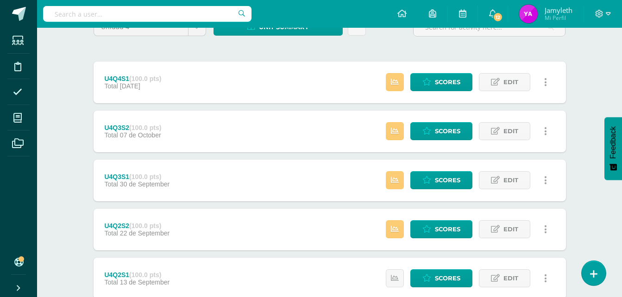
click at [553, 82] on link at bounding box center [546, 82] width 18 height 18
click at [579, 87] on div "Unidad 4 Unidad 1 Unidad 2 Unidad 3 Unidad 4 Unit summary Download as HTML Down…" at bounding box center [329, 253] width 509 height 509
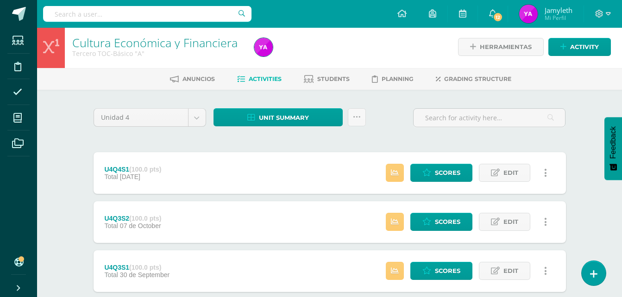
scroll to position [0, 0]
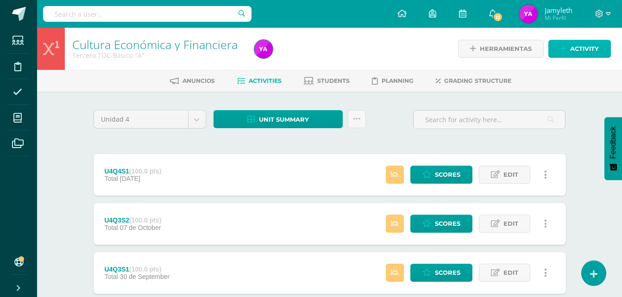
click at [576, 41] on span "Activity" at bounding box center [584, 48] width 29 height 17
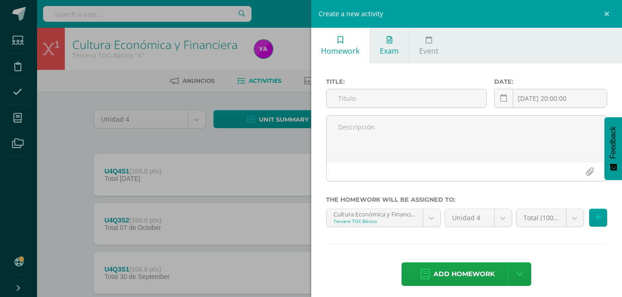
click at [389, 42] on icon at bounding box center [390, 39] width 6 height 7
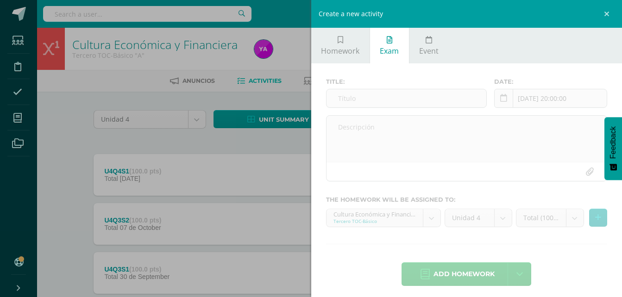
scroll to position [6, 0]
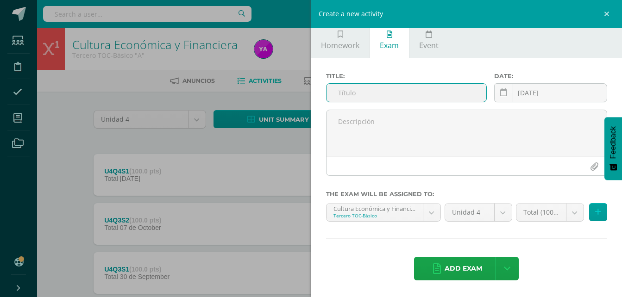
click at [272, 97] on div "Create a new activity Homework Exam Event Title: Date: 2025-10-13 20:00:00 Octo…" at bounding box center [311, 148] width 622 height 297
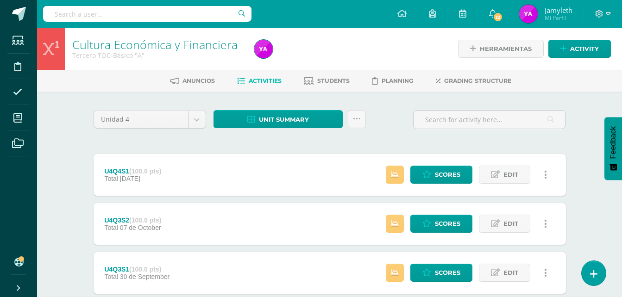
drag, startPoint x: 143, startPoint y: 167, endPoint x: 130, endPoint y: 171, distance: 14.2
click at [130, 171] on div "U4Q4S1 (100.0 pts)" at bounding box center [132, 171] width 57 height 7
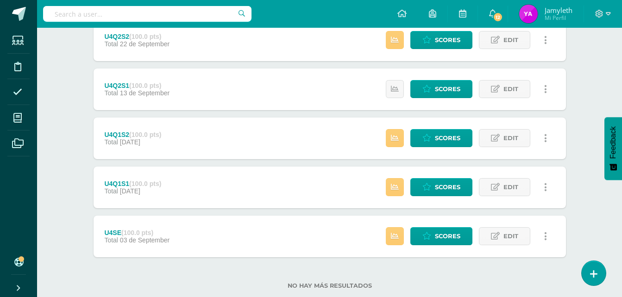
scroll to position [323, 0]
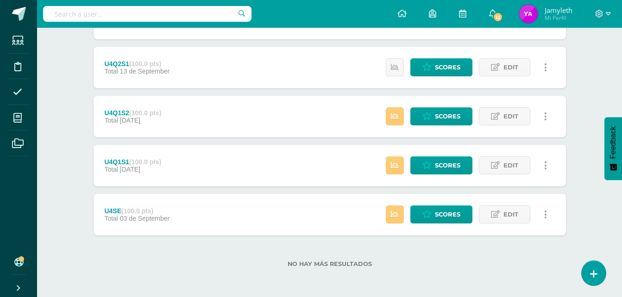
click at [551, 211] on link at bounding box center [546, 215] width 18 height 18
click at [562, 158] on div "Estatus de Actividad: 1 Estudiantes sin calificar 0 Estudiantes con cero Media …" at bounding box center [469, 166] width 194 height 42
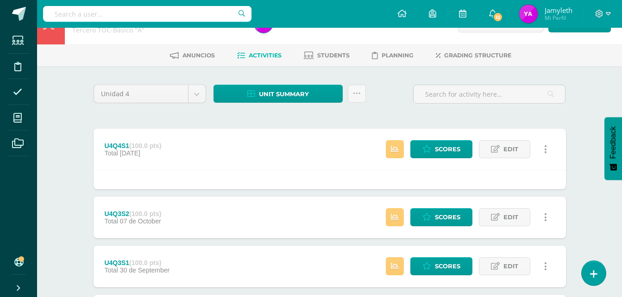
scroll to position [0, 0]
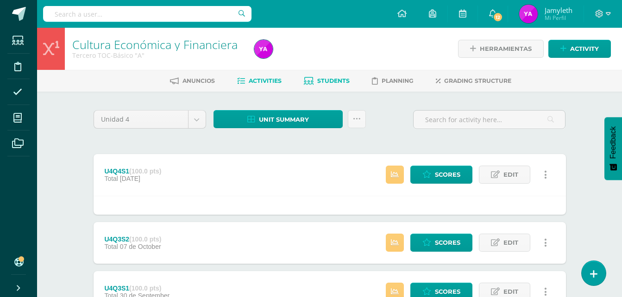
click at [343, 85] on link "Students" at bounding box center [327, 81] width 46 height 15
